Goal: Transaction & Acquisition: Purchase product/service

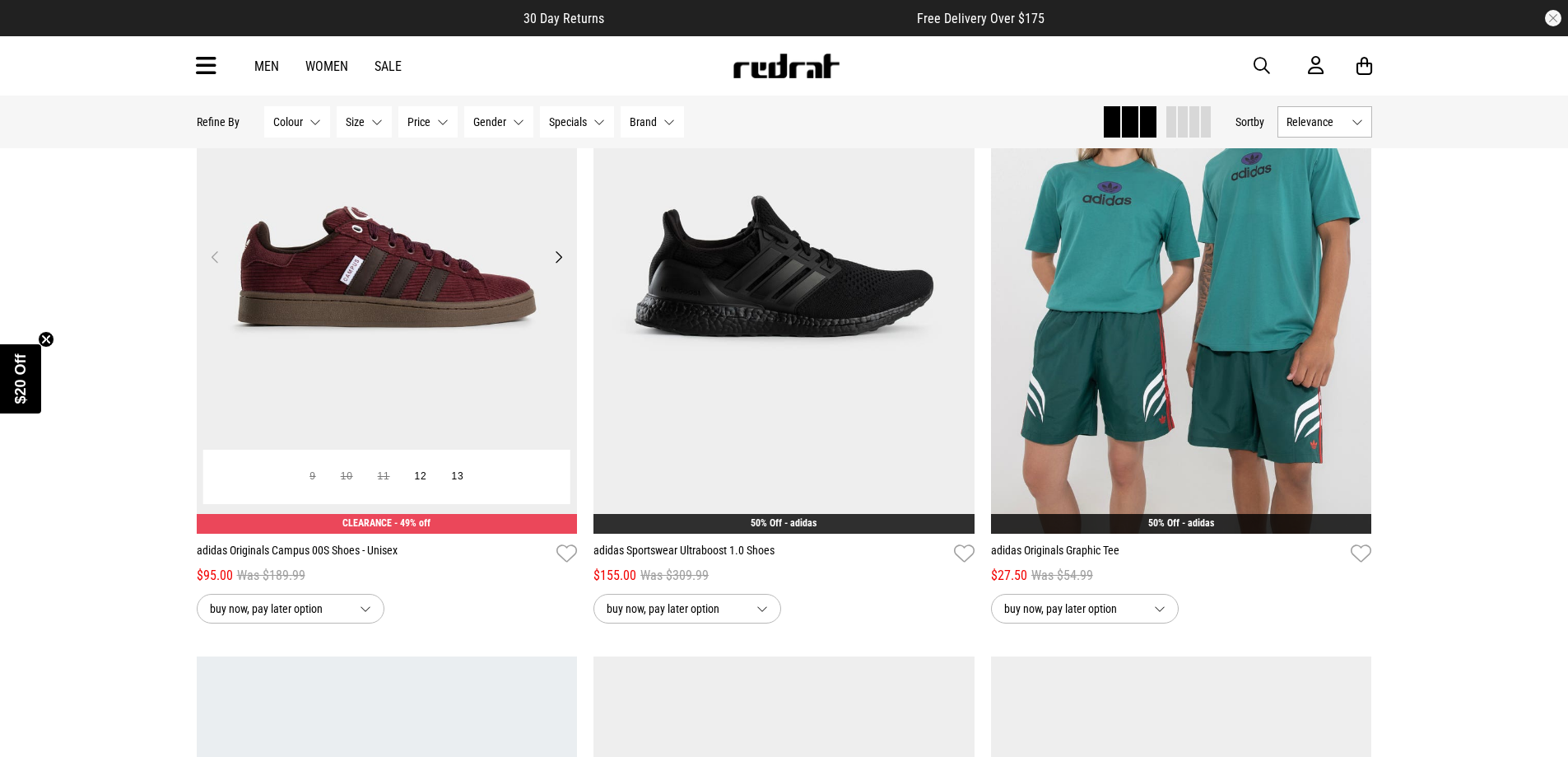
scroll to position [247, 0]
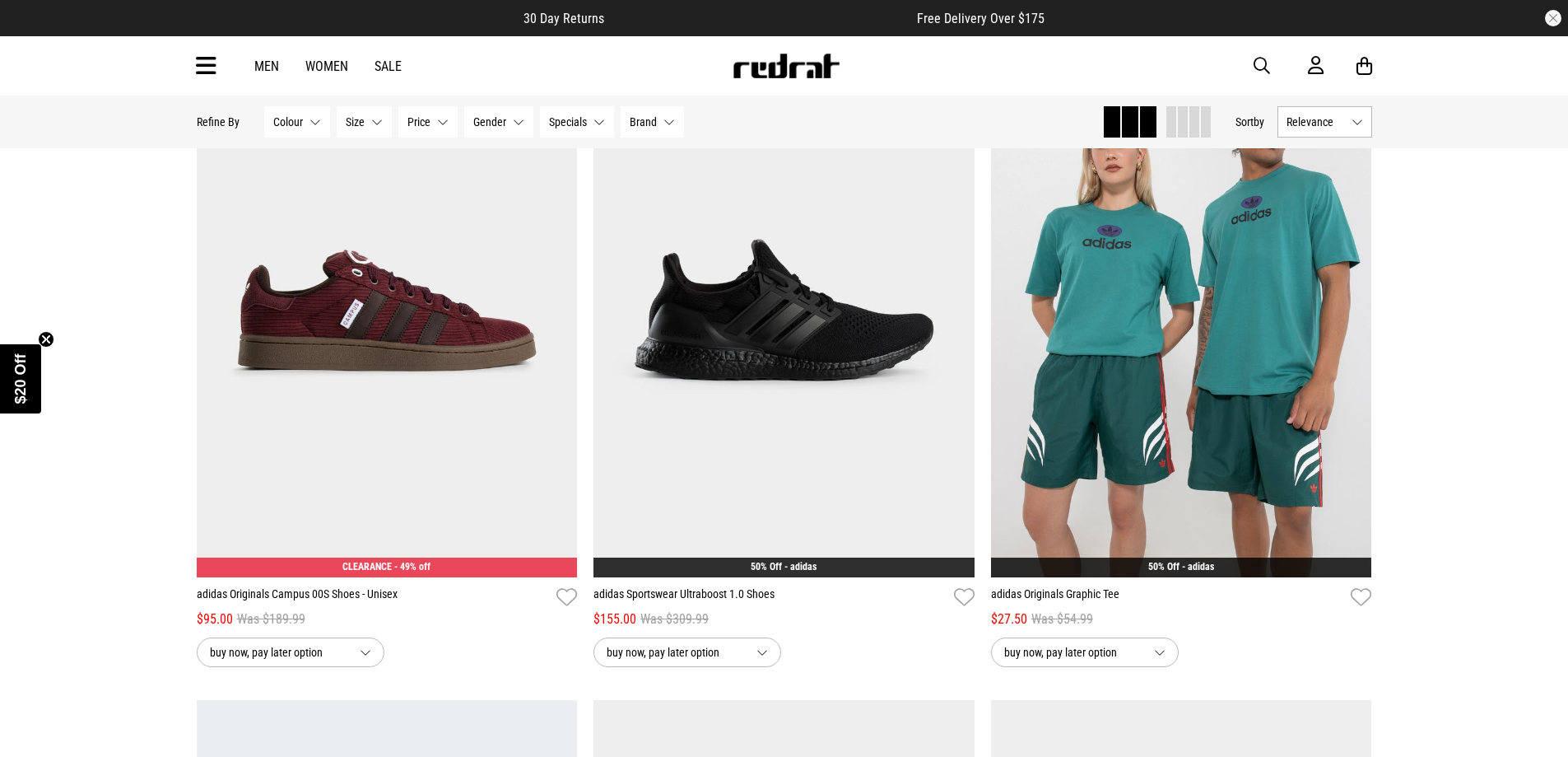
click at [386, 73] on link "Sale" at bounding box center [388, 66] width 27 height 15
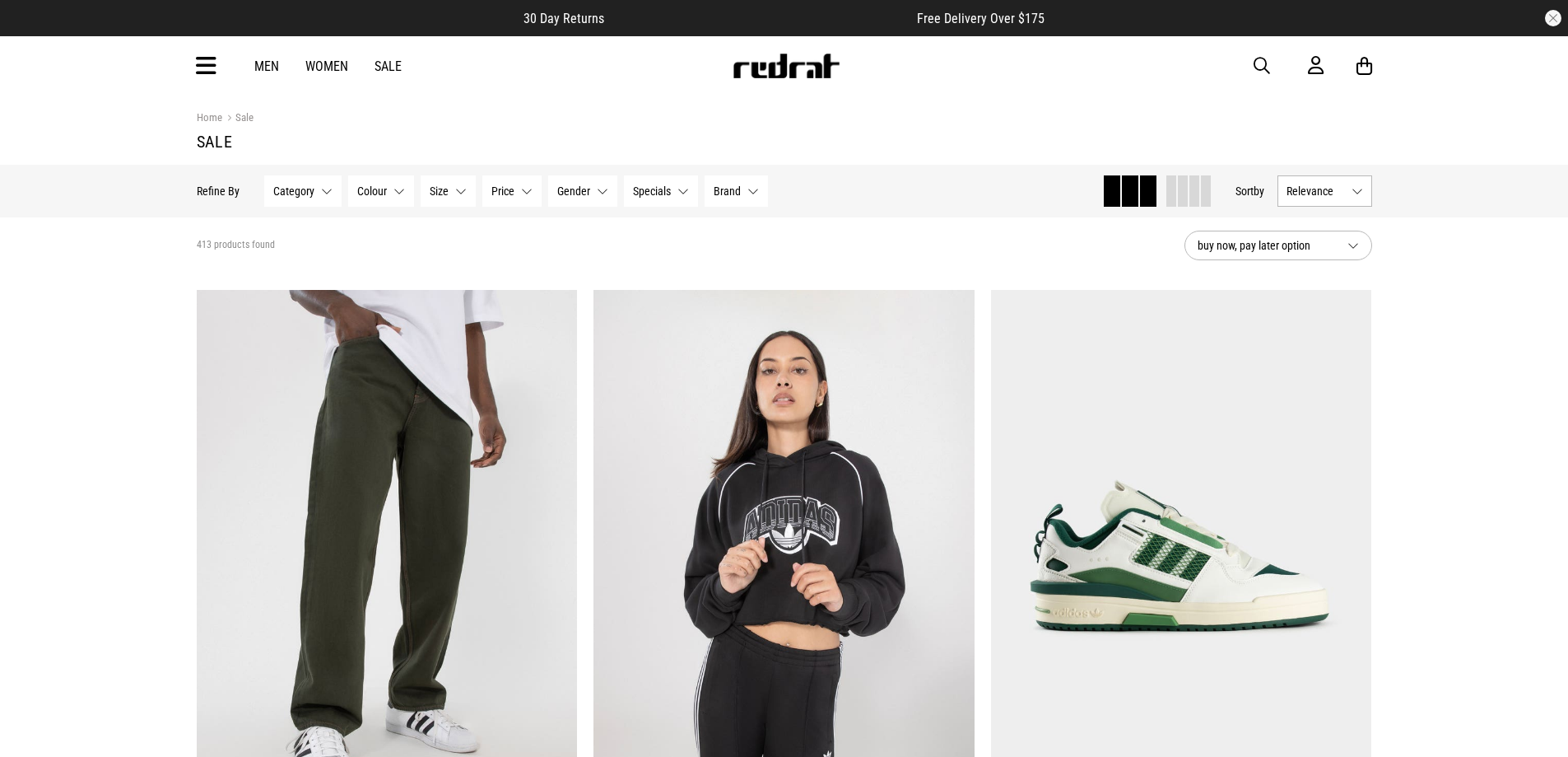
click at [313, 193] on button "Category None selected" at bounding box center [303, 191] width 78 height 32
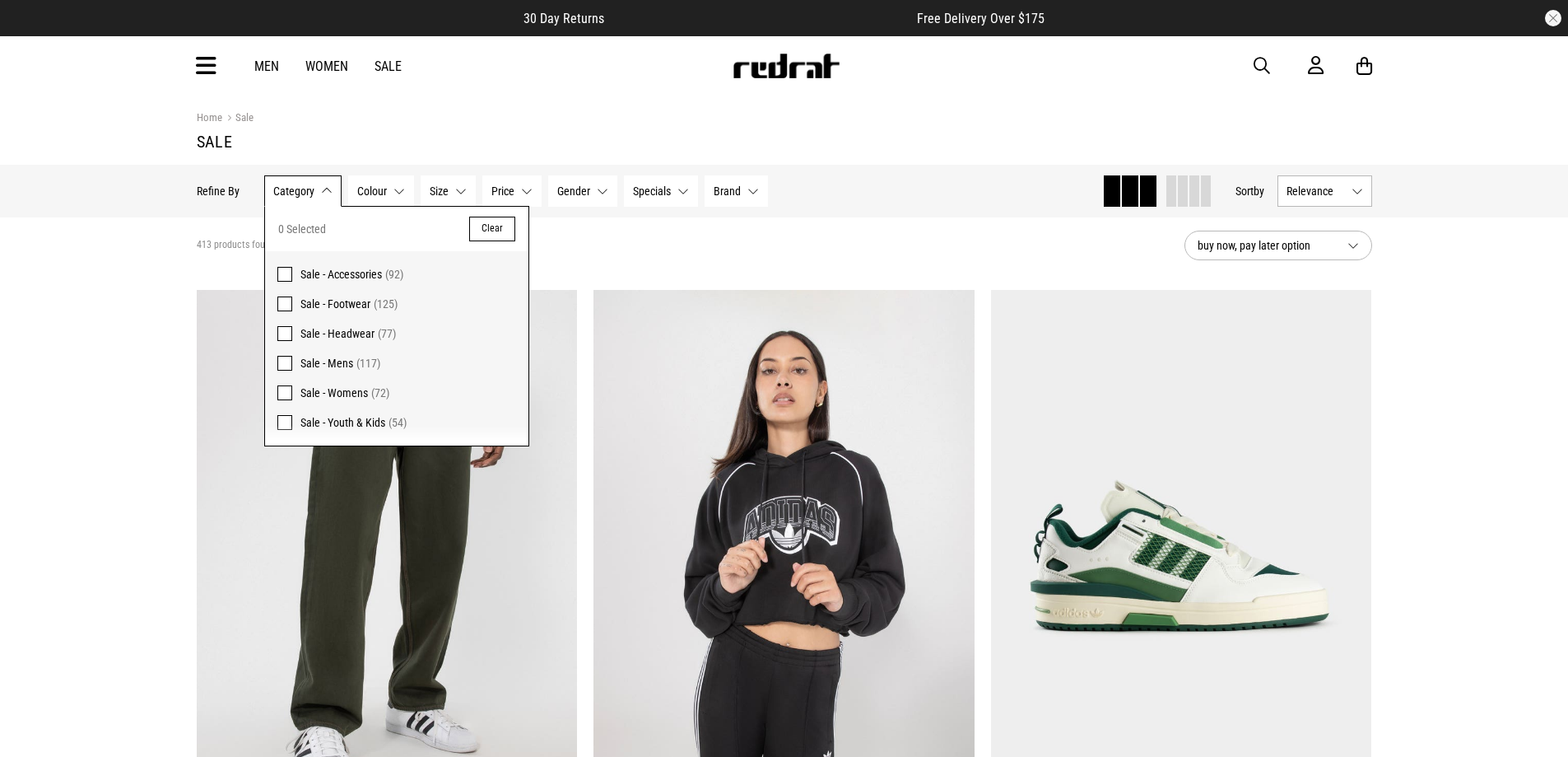
click at [313, 193] on button "Category None selected" at bounding box center [303, 191] width 78 height 32
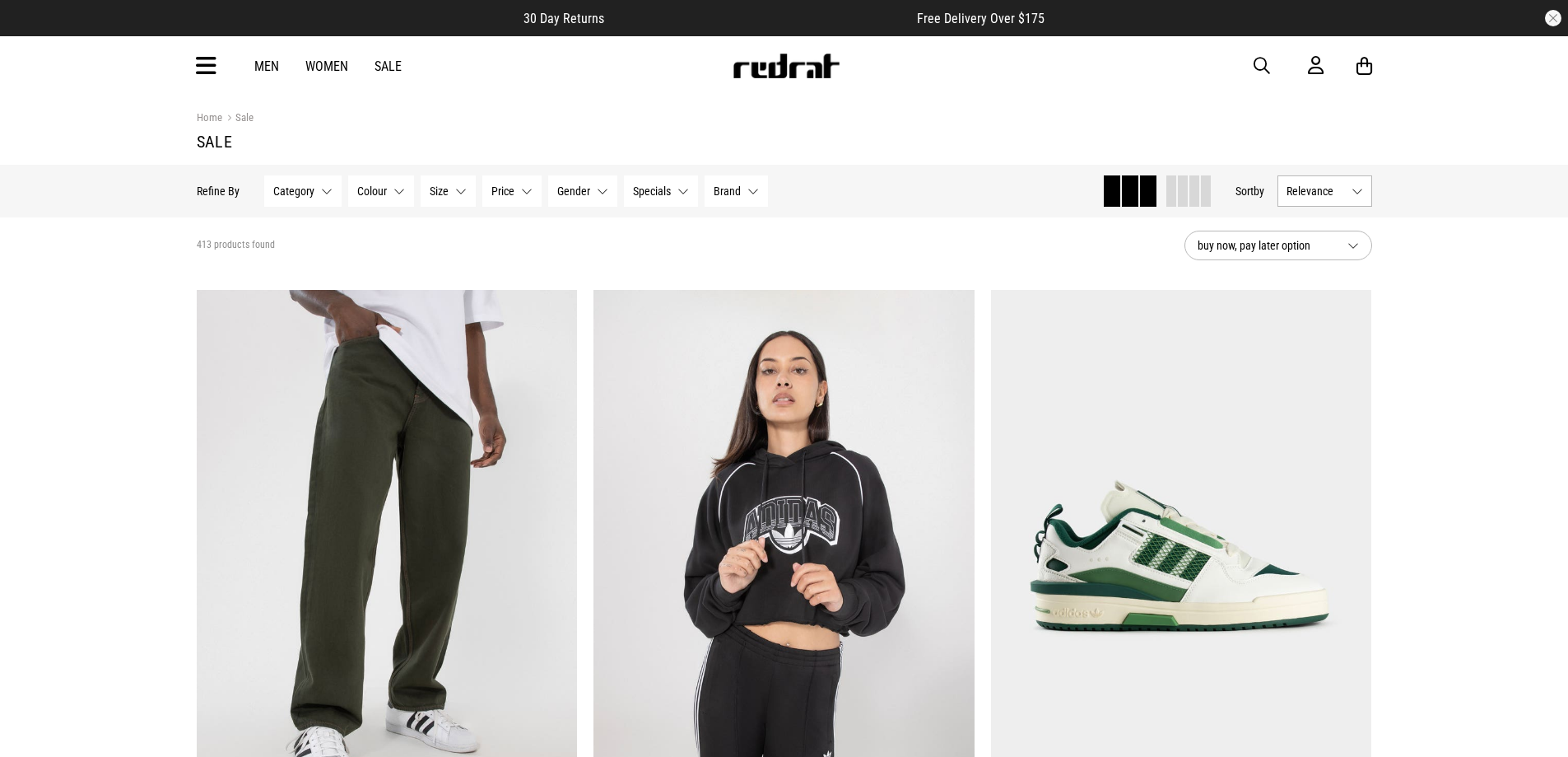
click at [369, 187] on span "Colour" at bounding box center [372, 191] width 30 height 14
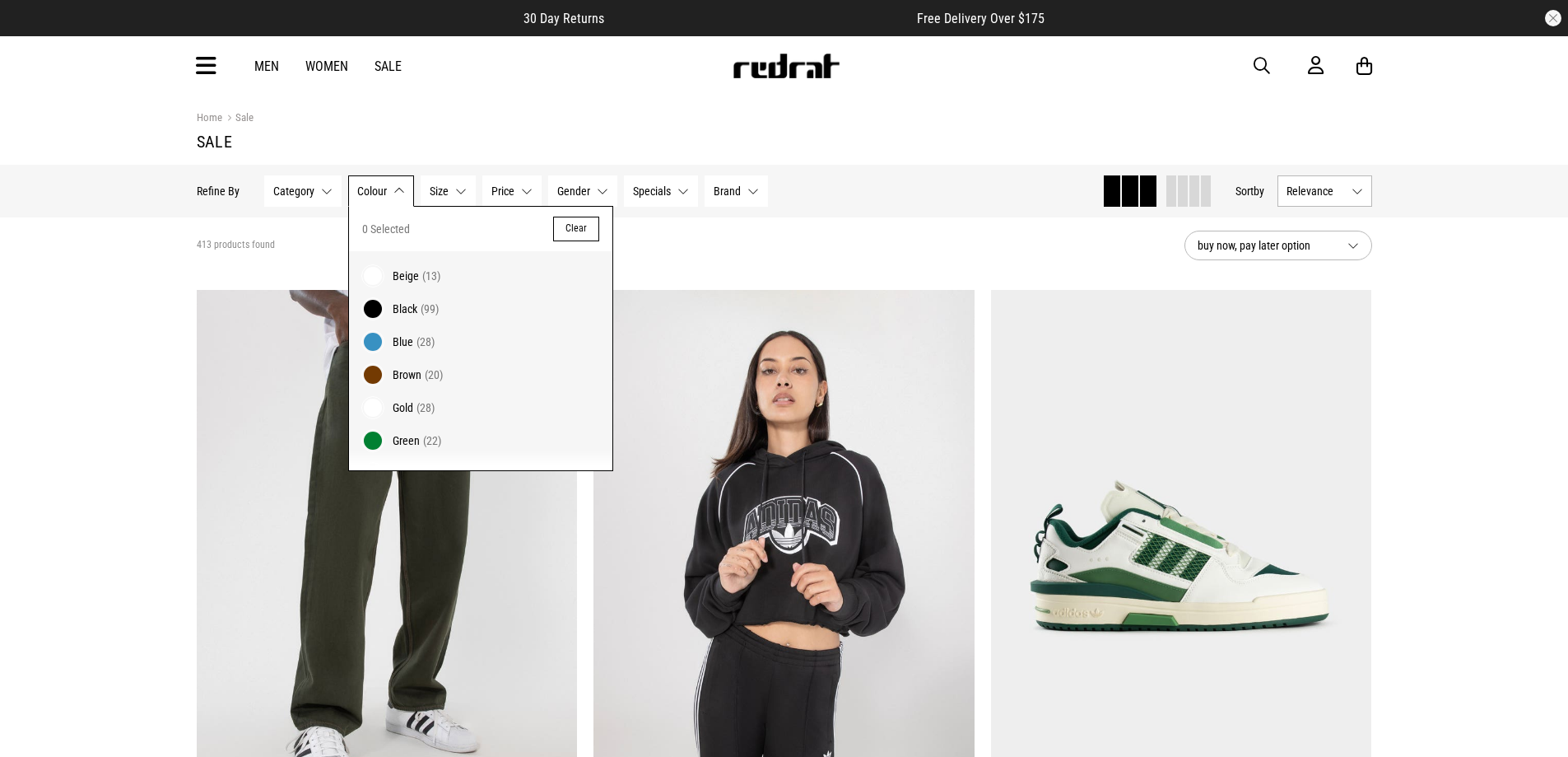
click at [387, 189] on button "Colour None selected" at bounding box center [381, 191] width 66 height 32
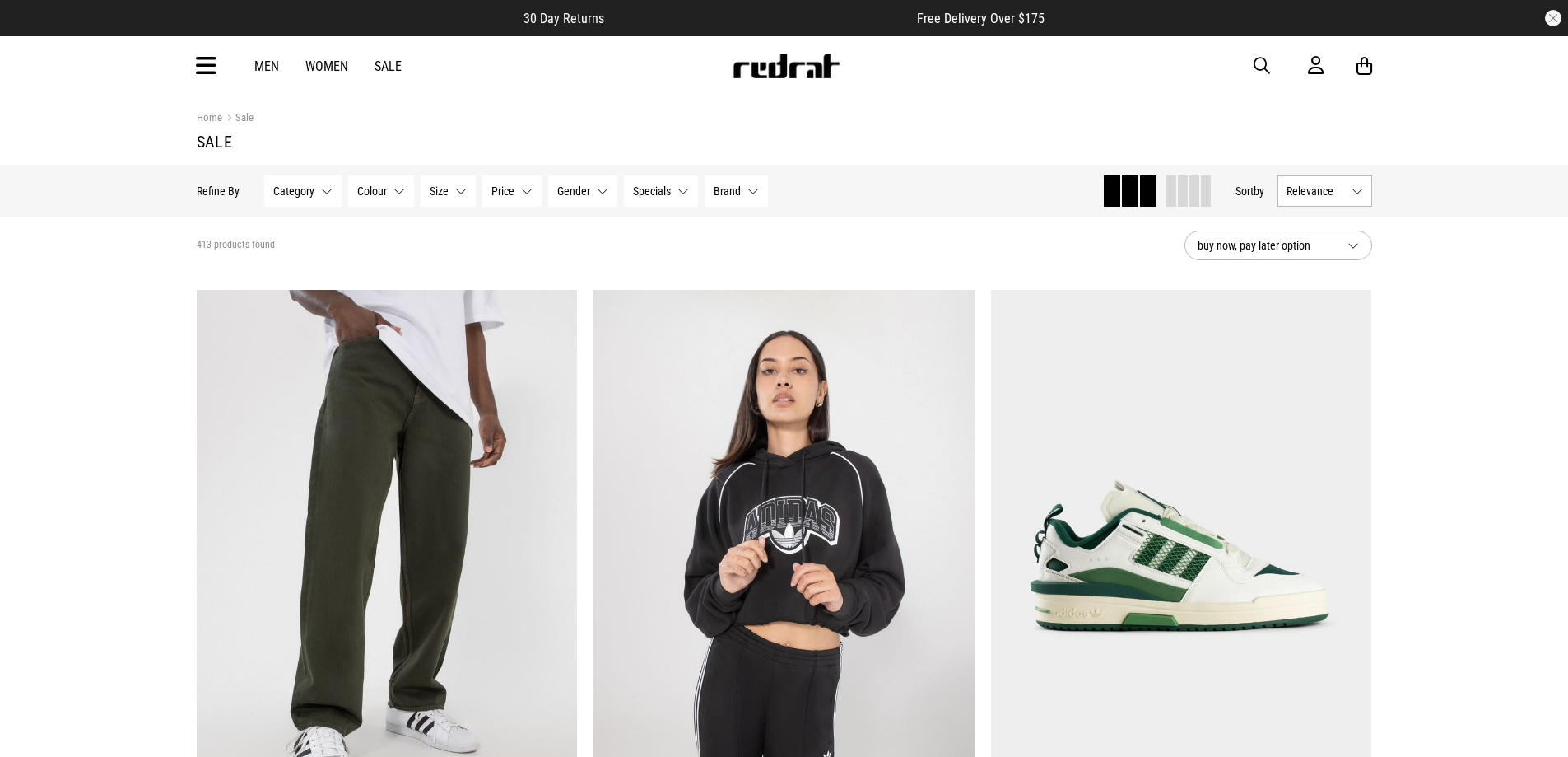
click at [453, 182] on button "Size None selected" at bounding box center [448, 191] width 55 height 32
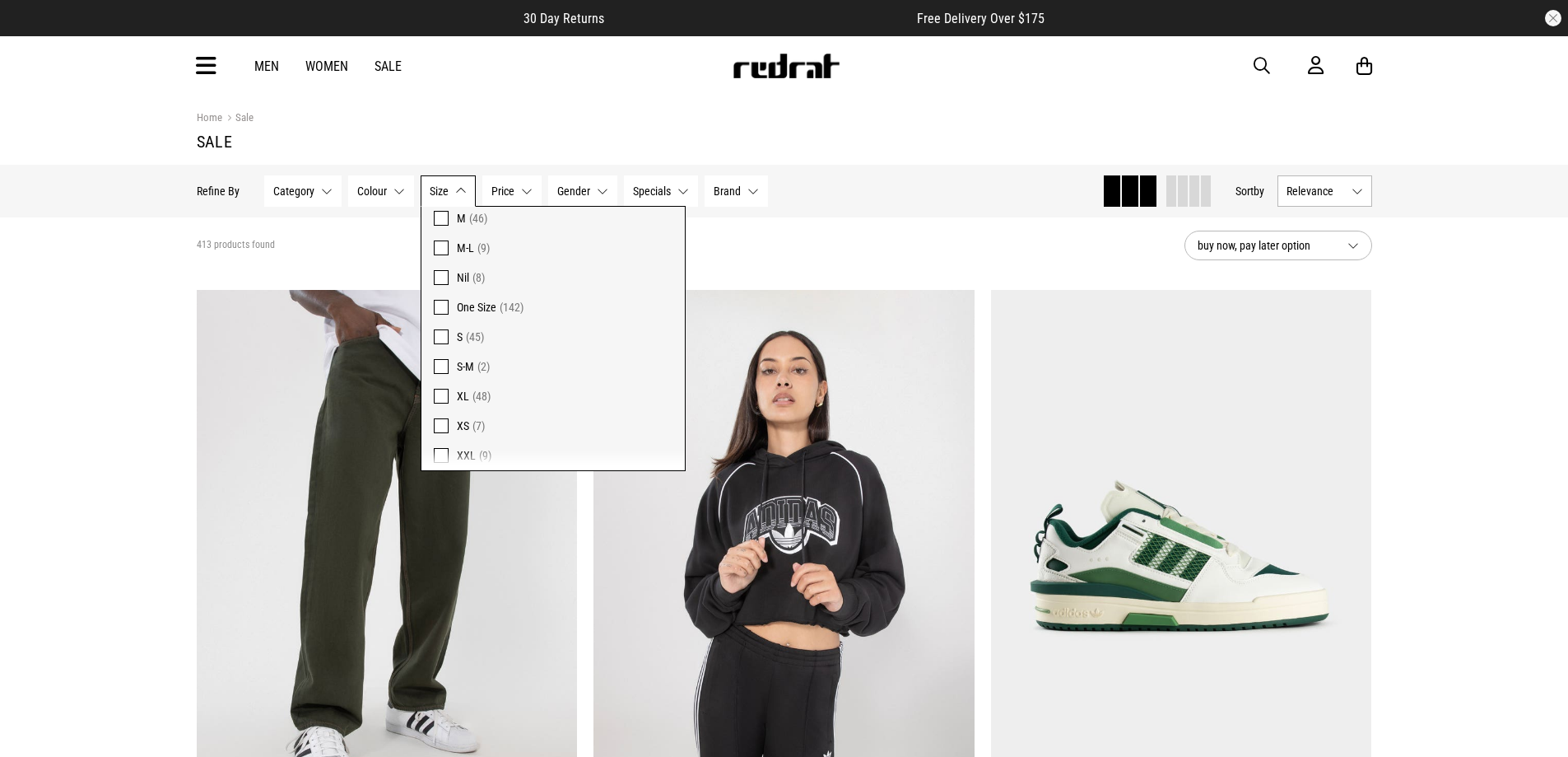
scroll to position [1278, 0]
click at [468, 385] on span "XXXL" at bounding box center [470, 388] width 25 height 14
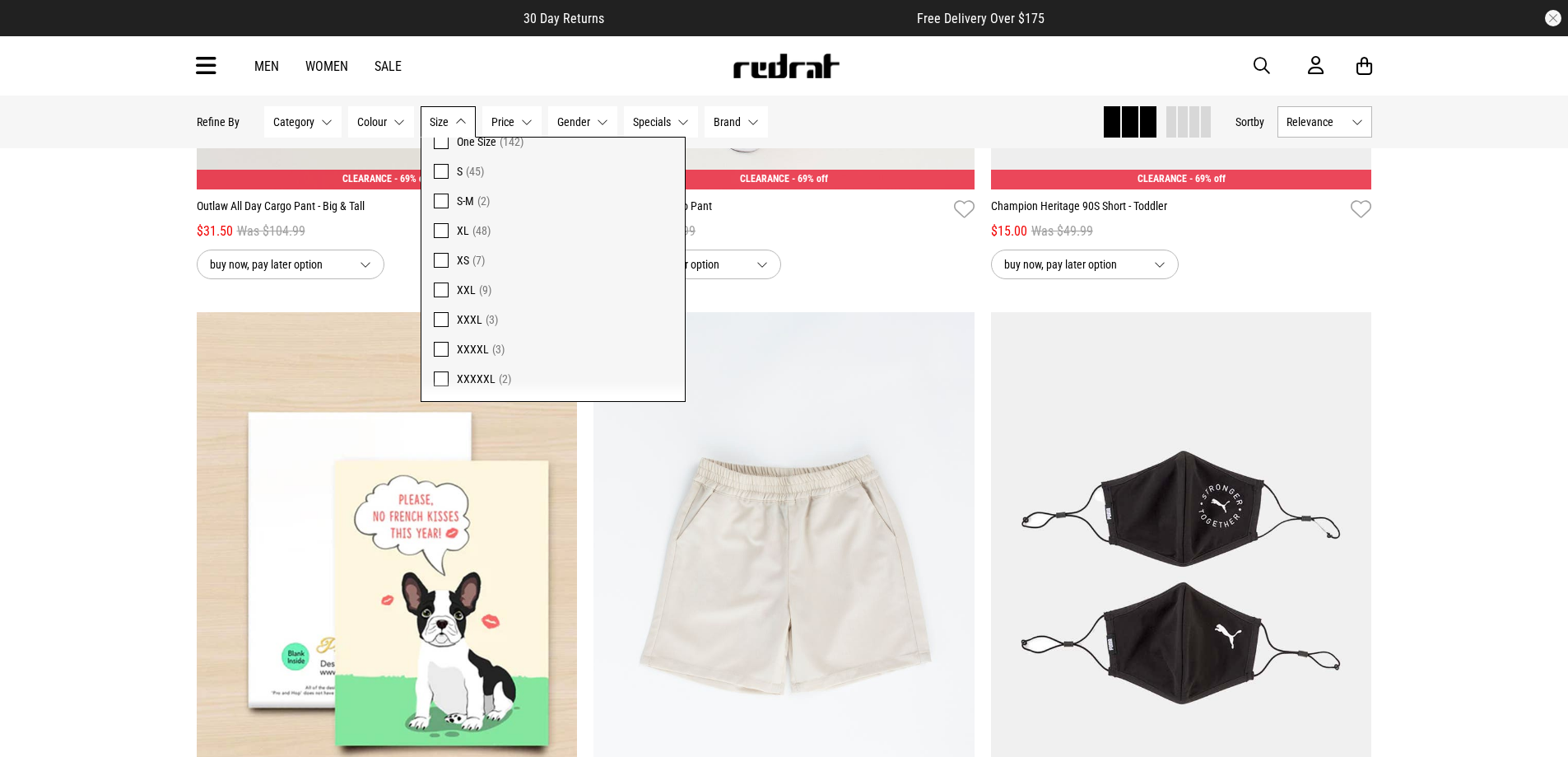
scroll to position [1186, 0]
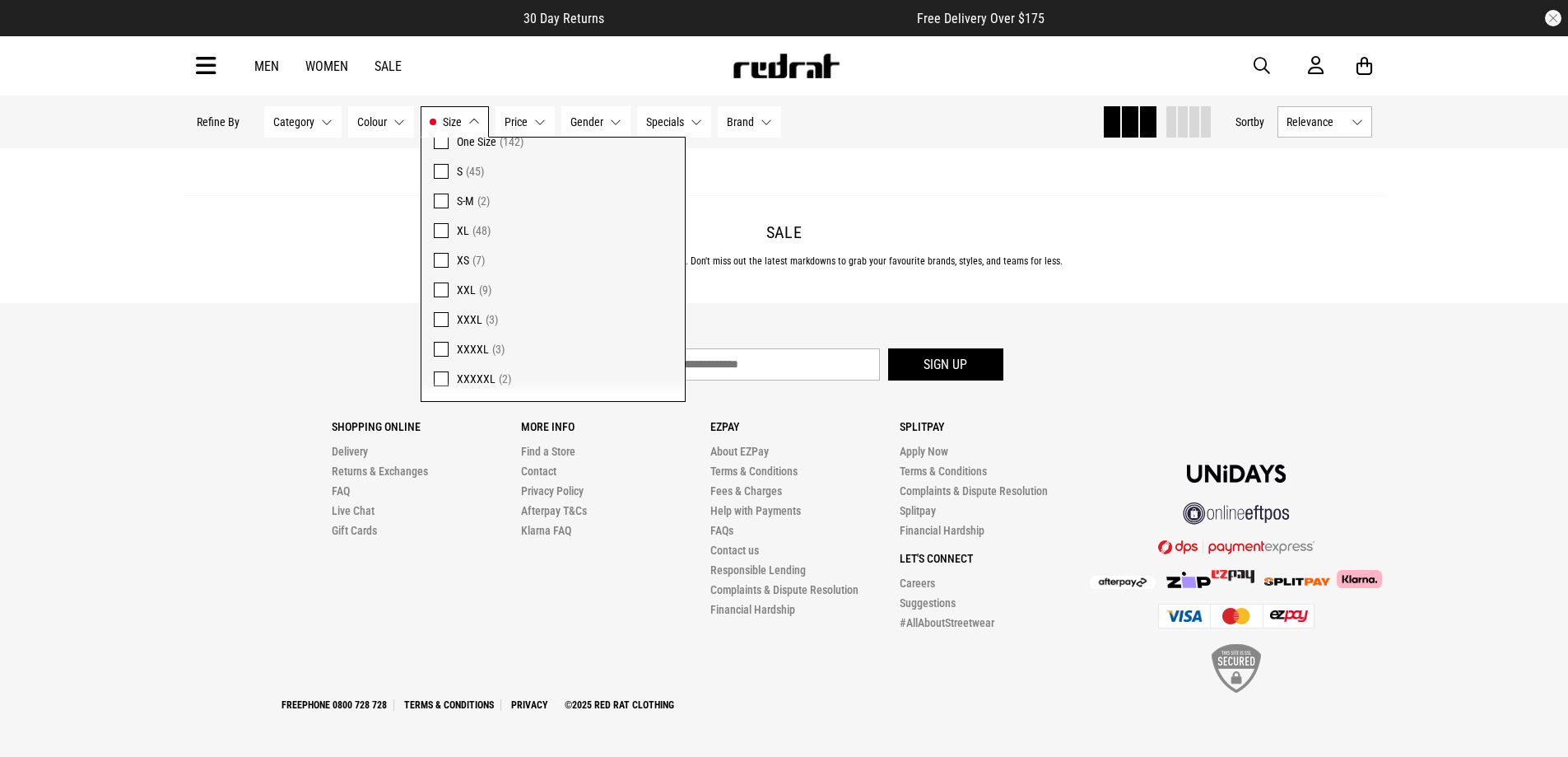
click at [110, 329] on footer "Let's keep in touch Sign up Shopping Online Delivery Returns & Exchanges FAQ Li…" at bounding box center [784, 529] width 1568 height 453
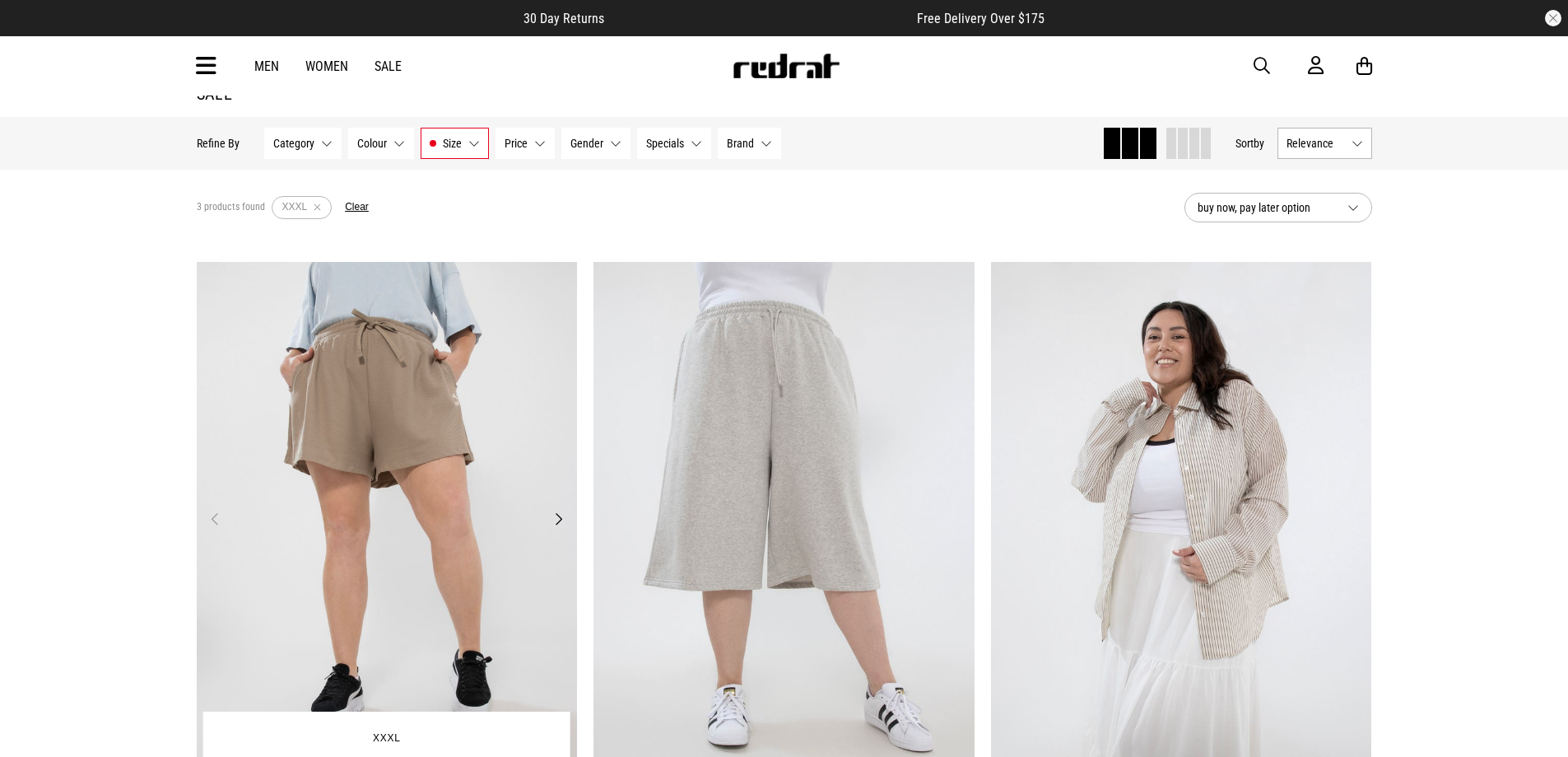
scroll to position [33, 0]
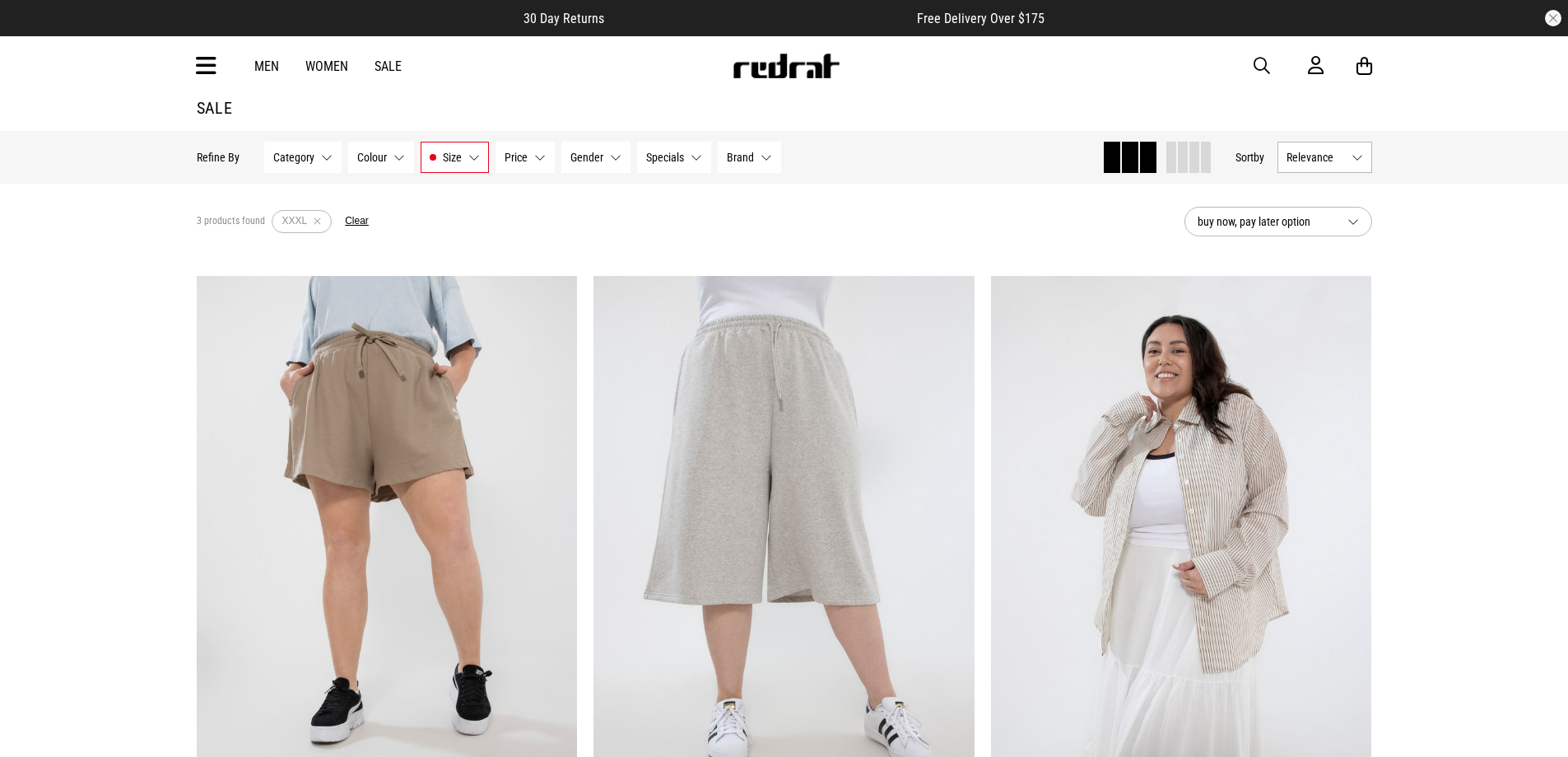
click at [433, 179] on div "Hide Refine s Refine By Filters Category None selected Category 0 Selected Clea…" at bounding box center [784, 157] width 1202 height 52
click at [440, 167] on button "Size XXXL" at bounding box center [455, 157] width 69 height 32
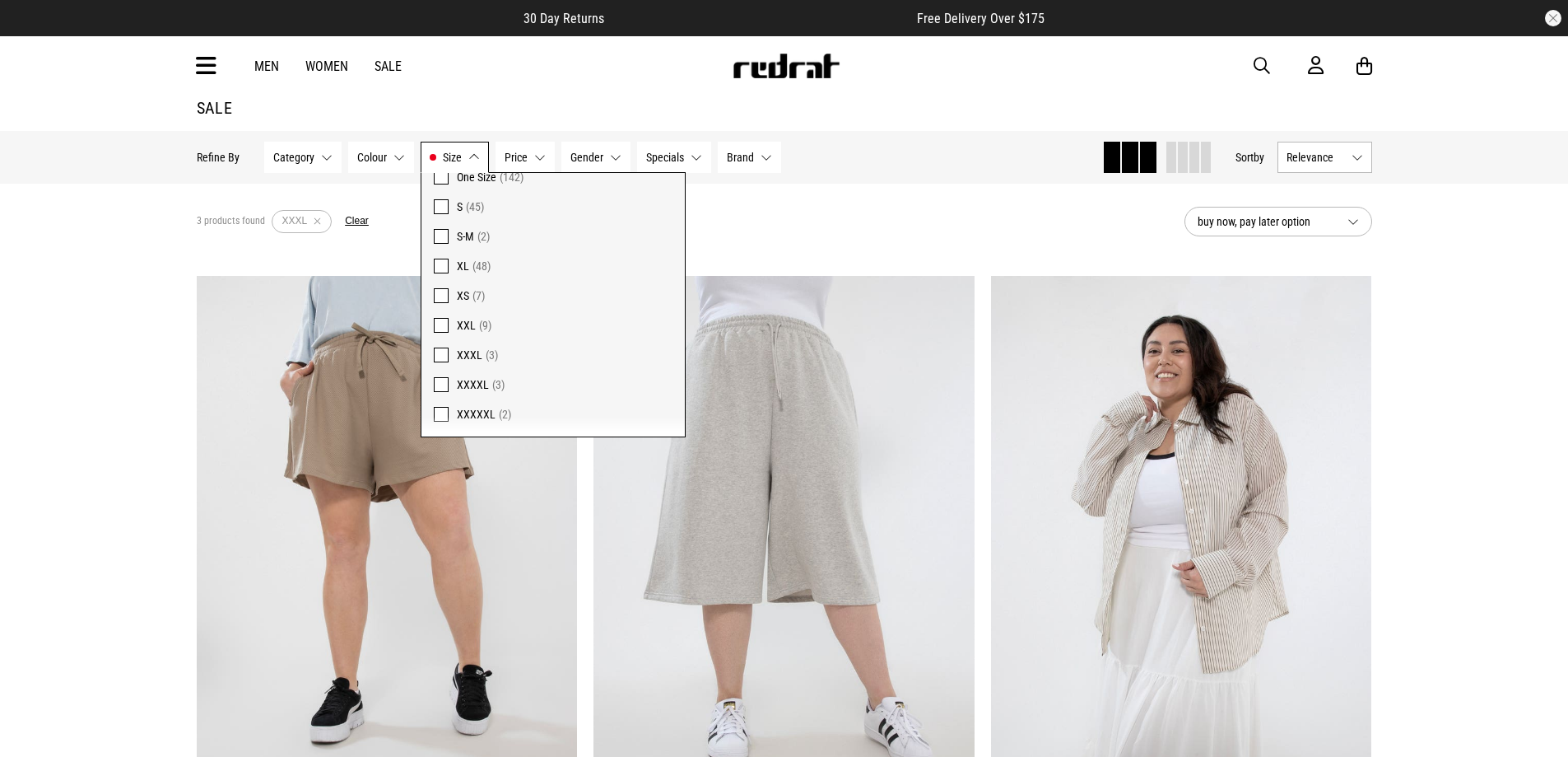
click at [462, 330] on span "XXL" at bounding box center [466, 325] width 19 height 14
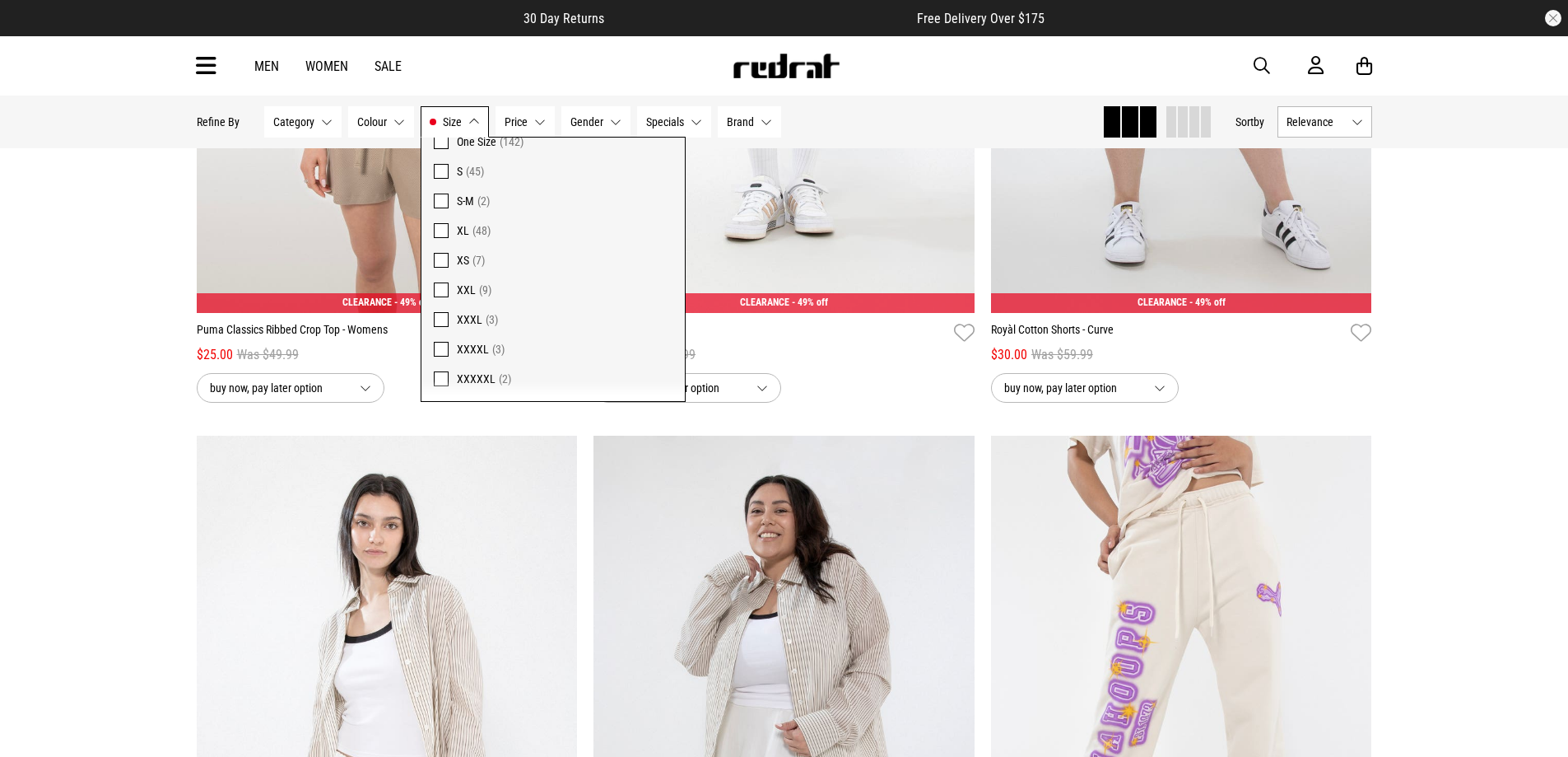
click at [104, 287] on div "Home Sale Sale Hide Refine s Refine By Filters Category None selected Category …" at bounding box center [784, 382] width 1568 height 2949
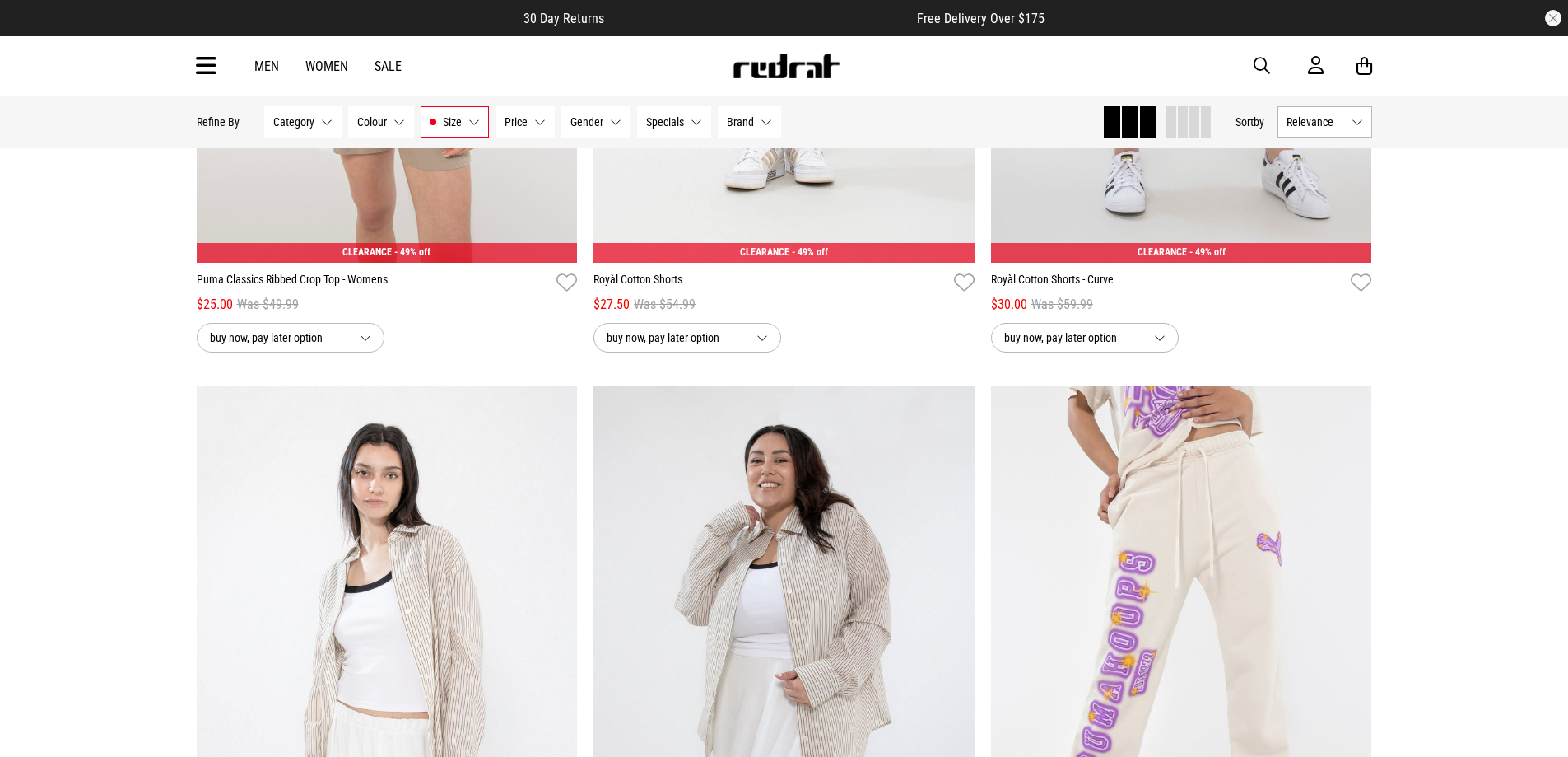
scroll to position [1811, 0]
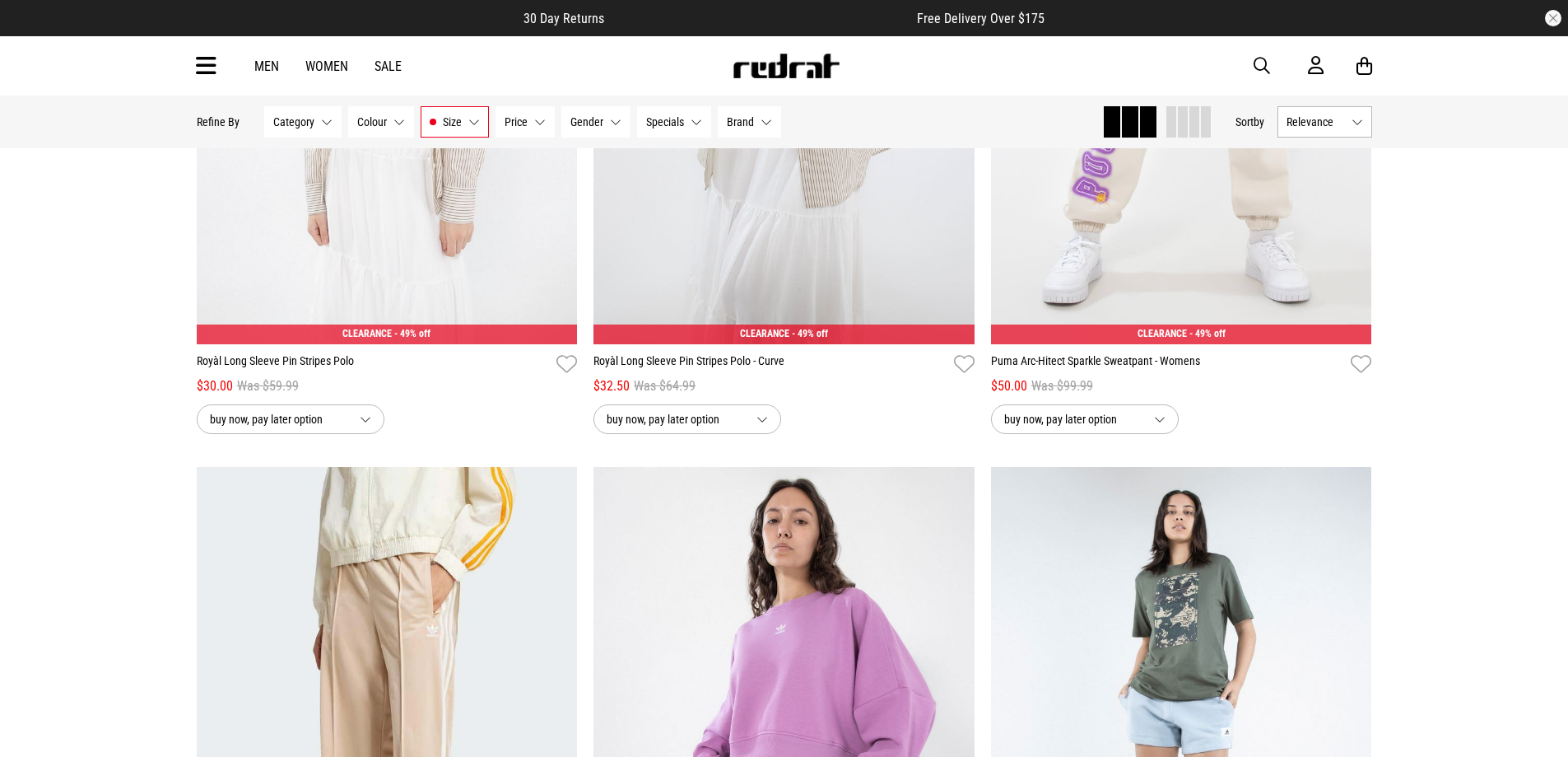
click at [265, 70] on link "Men" at bounding box center [266, 66] width 24 height 15
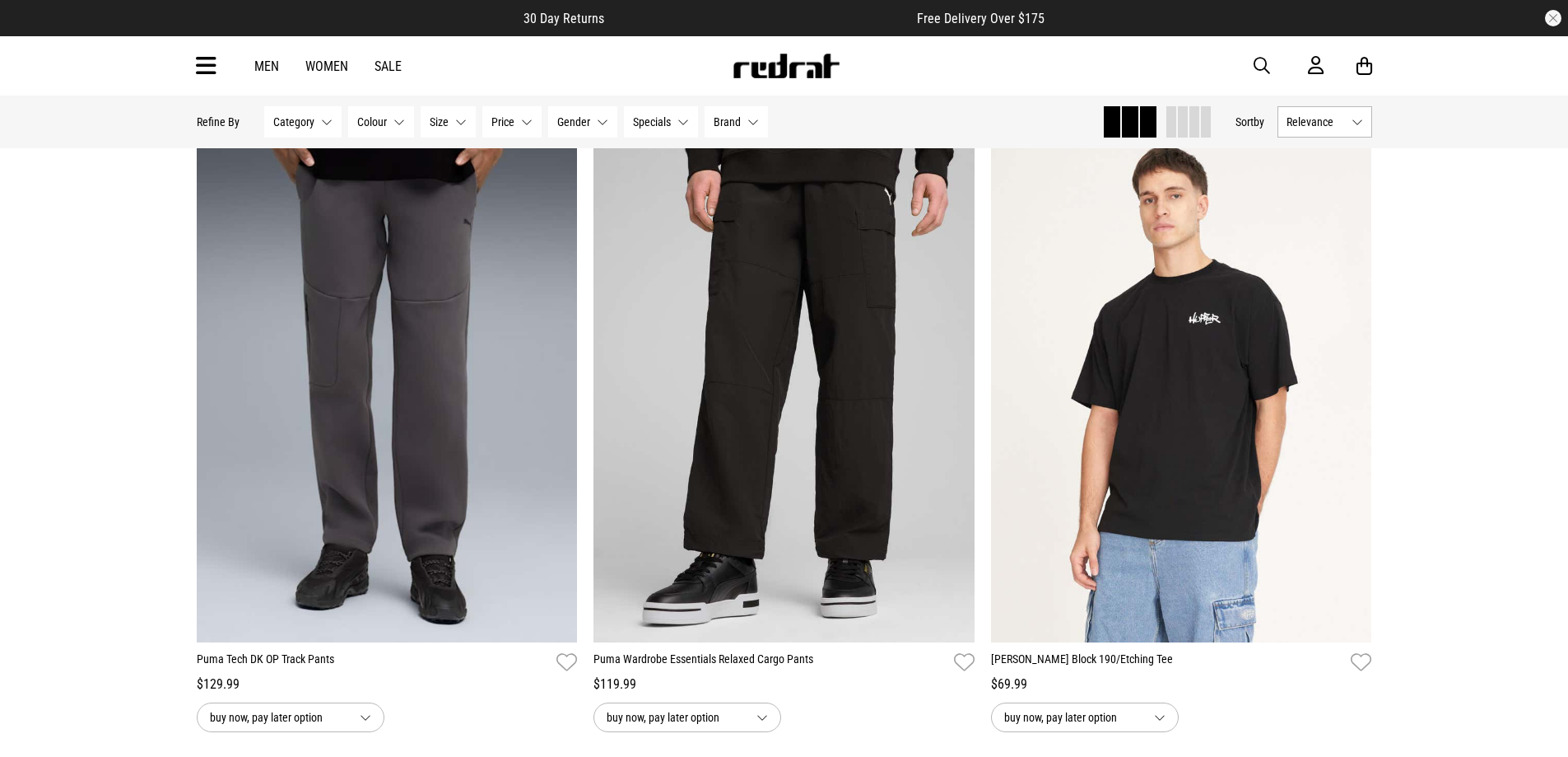
scroll to position [2799, 0]
